Goal: Information Seeking & Learning: Check status

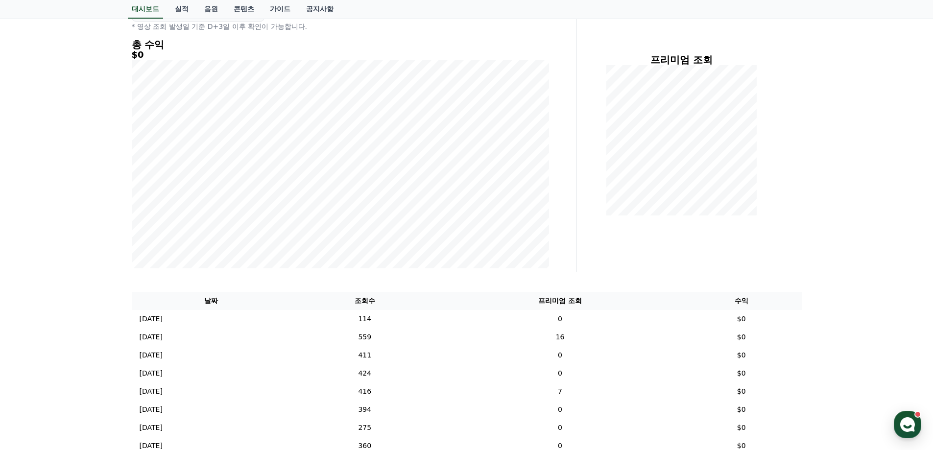
scroll to position [35, 0]
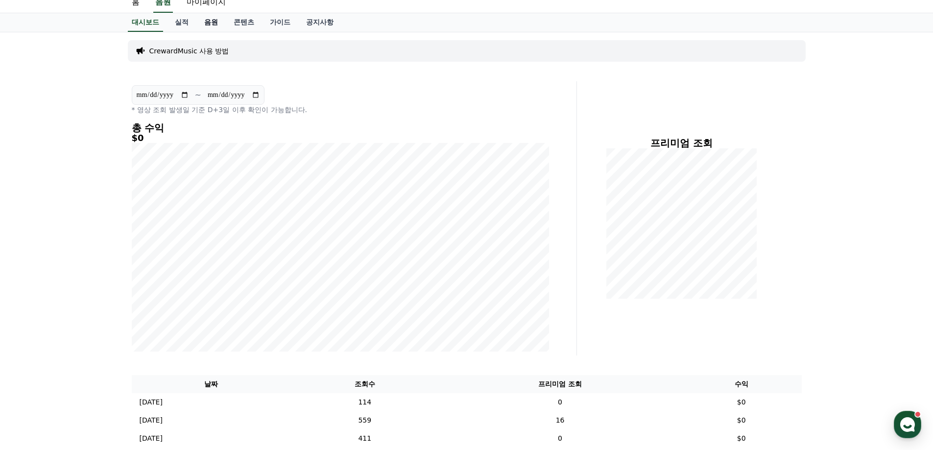
click at [203, 22] on link "음원" at bounding box center [210, 22] width 29 height 19
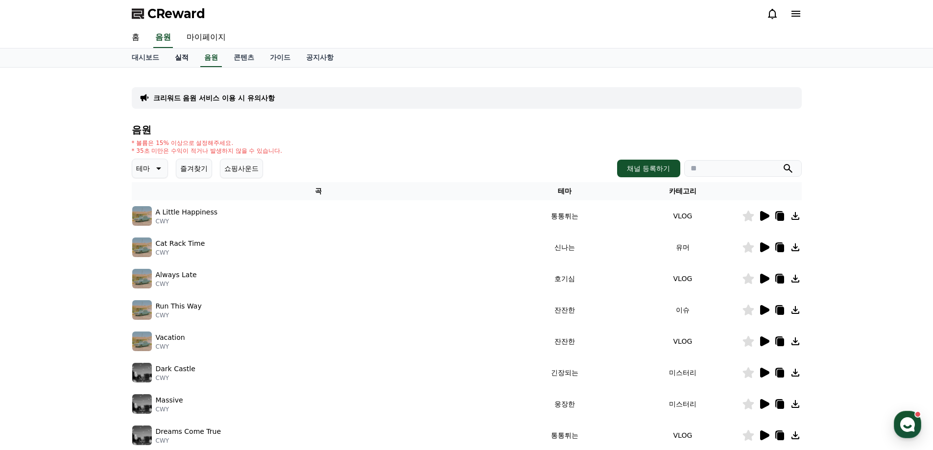
click at [183, 58] on link "실적" at bounding box center [181, 57] width 29 height 19
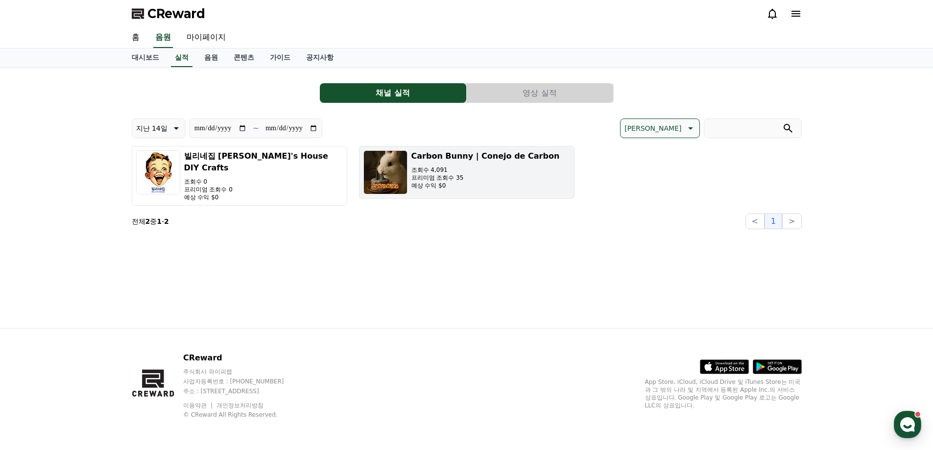
click at [440, 173] on p "조회수 4,091" at bounding box center [485, 170] width 148 height 8
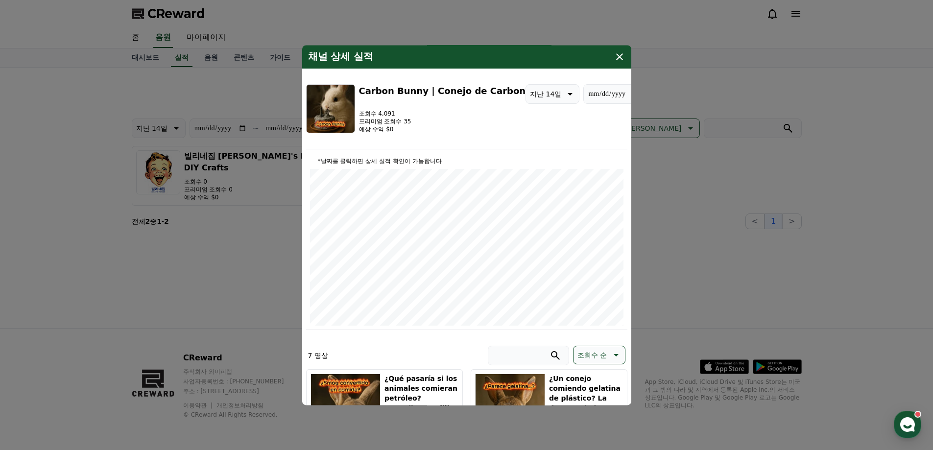
click at [530, 97] on p "지난 14일" at bounding box center [545, 94] width 31 height 14
click at [527, 222] on button "지난 90일" at bounding box center [545, 221] width 39 height 22
click at [464, 106] on div "Carbon Bunny | Conejo de Carbon 조회수 7,103 프리미엄 조회수 327 예상 수익 $0" at bounding box center [442, 108] width 167 height 49
click at [476, 139] on div "**********" at bounding box center [466, 116] width 321 height 65
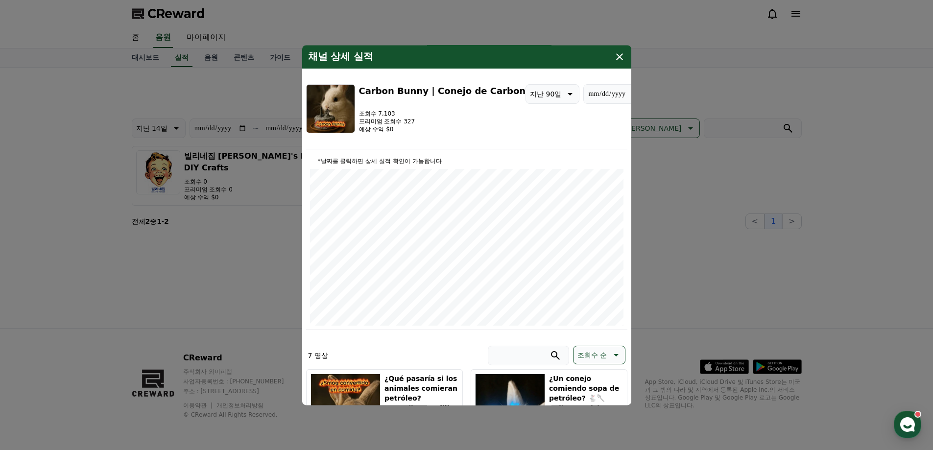
type input "**********"
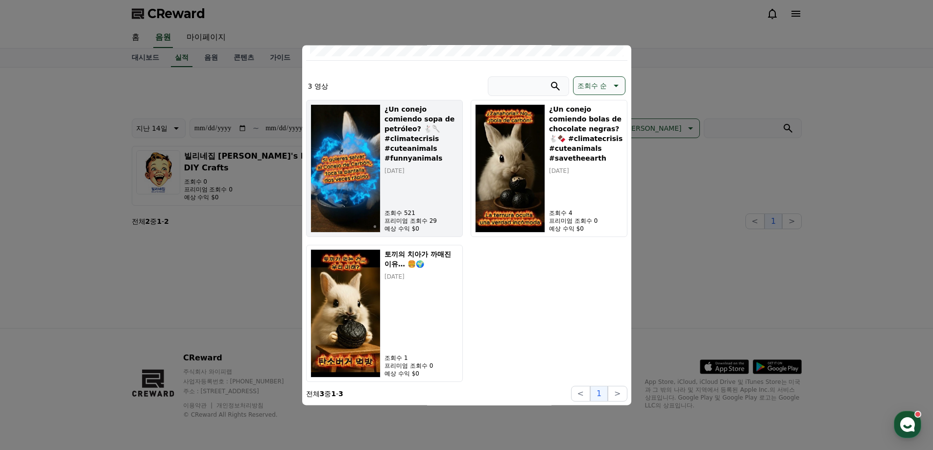
scroll to position [270, 0]
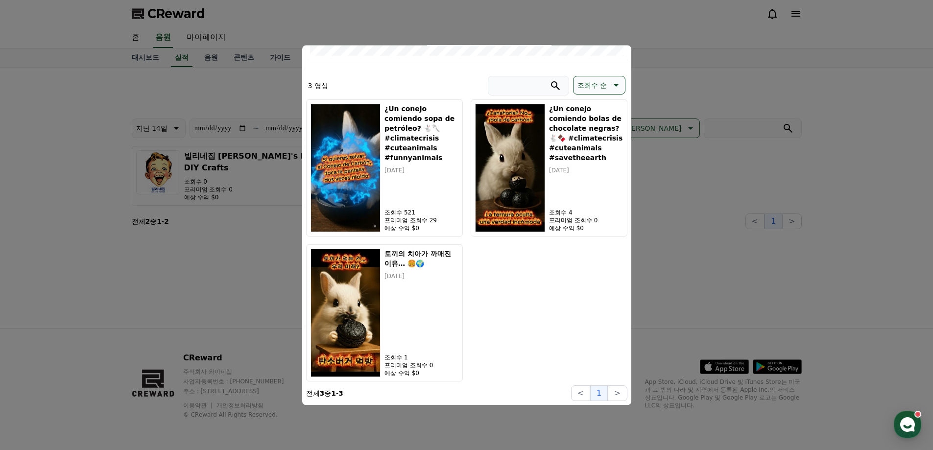
click at [556, 88] on button "close modal" at bounding box center [466, 225] width 933 height 450
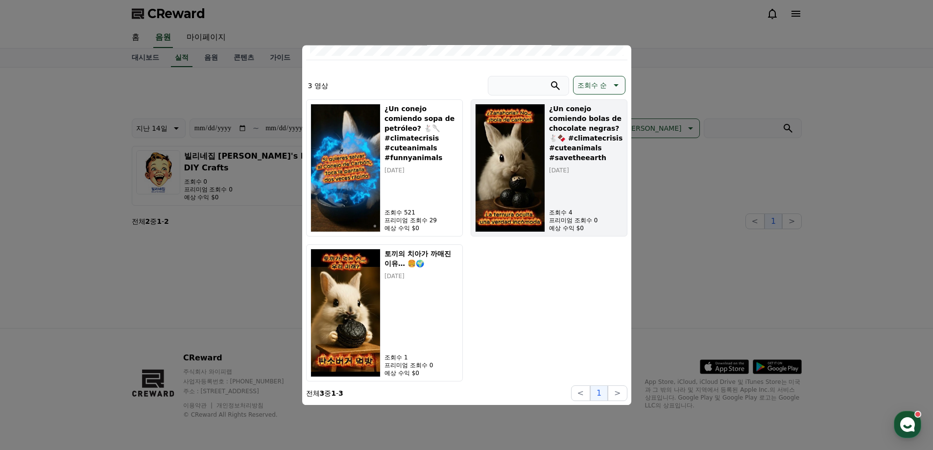
scroll to position [0, 0]
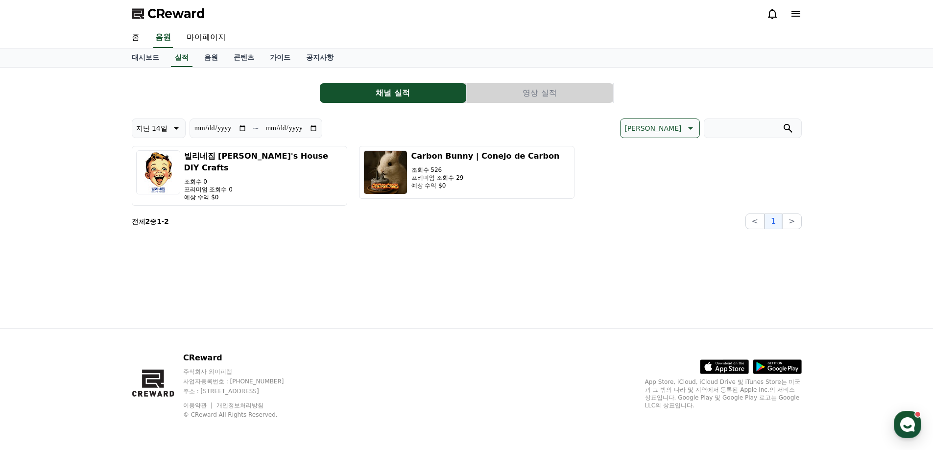
click at [144, 10] on icon at bounding box center [139, 14] width 14 height 14
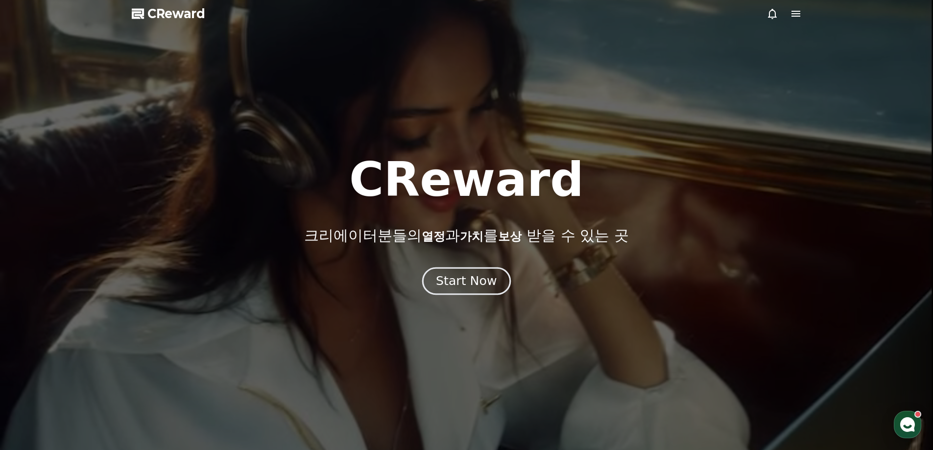
click at [475, 291] on button "Start Now" at bounding box center [466, 281] width 89 height 28
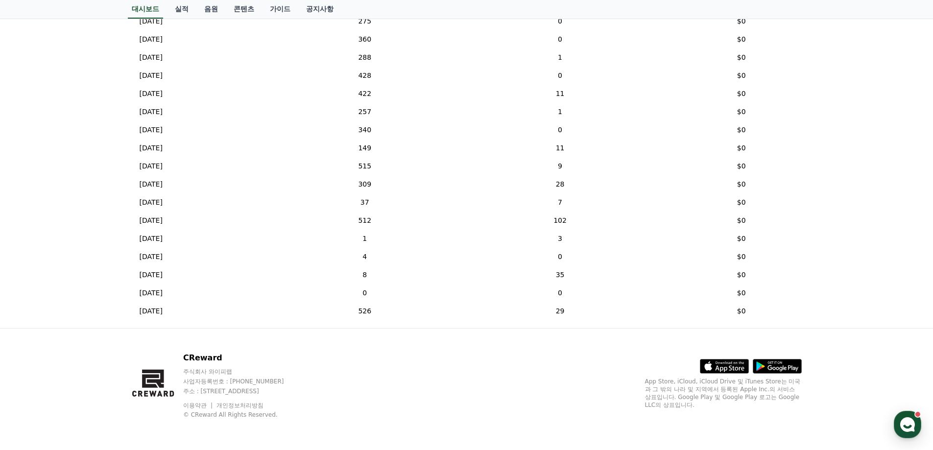
drag, startPoint x: 673, startPoint y: 353, endPoint x: 472, endPoint y: 425, distance: 213.8
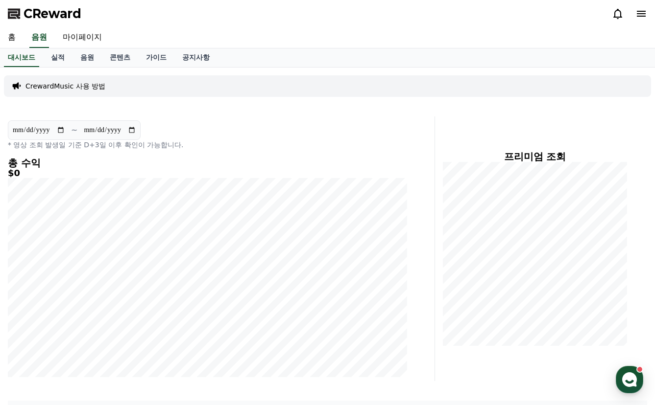
drag, startPoint x: 431, startPoint y: 97, endPoint x: 448, endPoint y: 138, distance: 44.1
click at [448, 138] on div "프리미엄 조회" at bounding box center [546, 249] width 215 height 265
drag, startPoint x: 452, startPoint y: 138, endPoint x: 578, endPoint y: 354, distance: 250.4
click at [556, 354] on div "프리미엄 조회" at bounding box center [546, 249] width 215 height 265
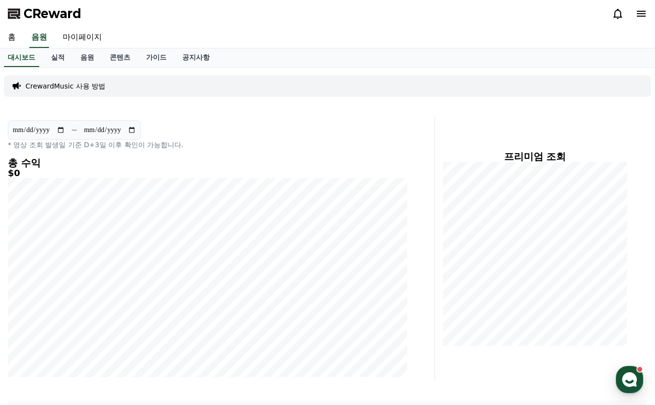
click at [556, 354] on div "프리미엄 조회" at bounding box center [546, 249] width 215 height 265
drag, startPoint x: 588, startPoint y: 354, endPoint x: 503, endPoint y: 139, distance: 231.7
click at [503, 139] on div "프리미엄 조회" at bounding box center [546, 249] width 215 height 265
click at [502, 139] on div "프리미엄 조회" at bounding box center [546, 249] width 215 height 265
drag, startPoint x: 498, startPoint y: 144, endPoint x: 599, endPoint y: 360, distance: 237.9
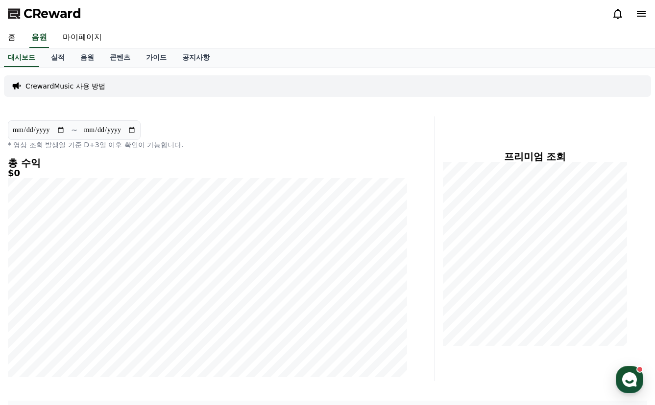
click at [556, 360] on div "프리미엄 조회" at bounding box center [546, 249] width 215 height 265
